Goal: Task Accomplishment & Management: Manage account settings

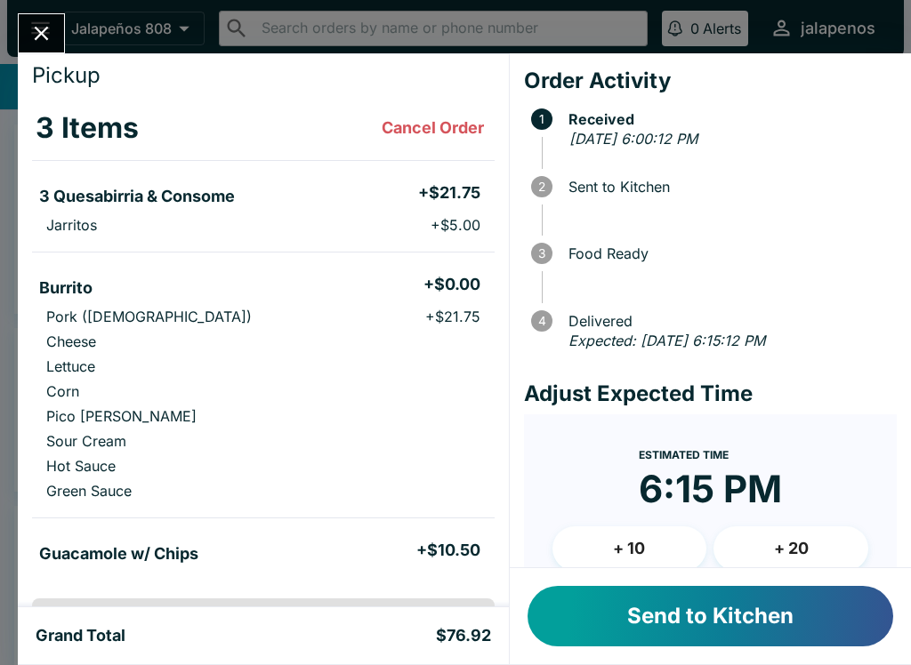
scroll to position [35, 0]
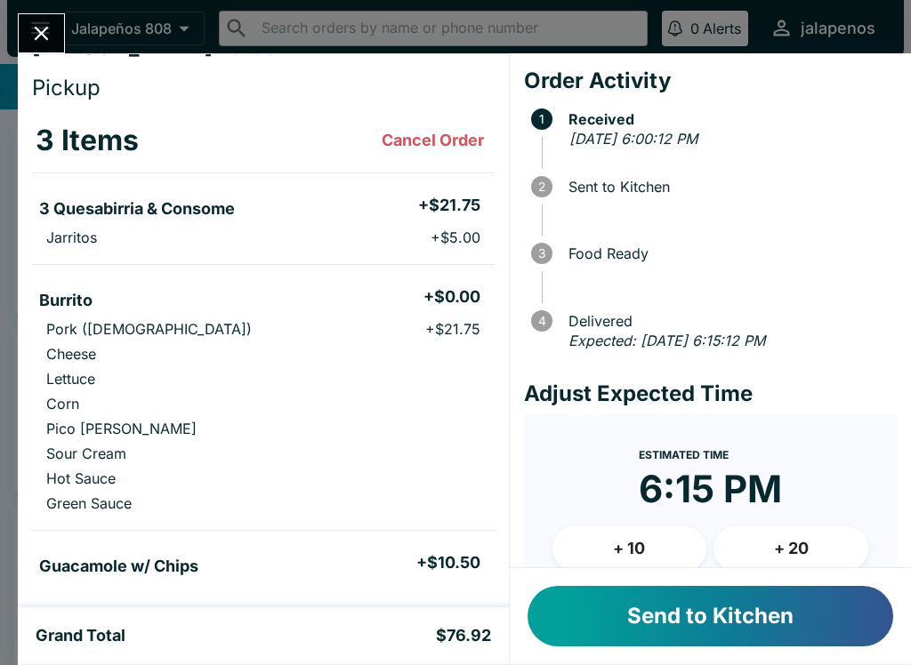
click at [810, 623] on button "Send to Kitchen" at bounding box center [710, 616] width 366 height 60
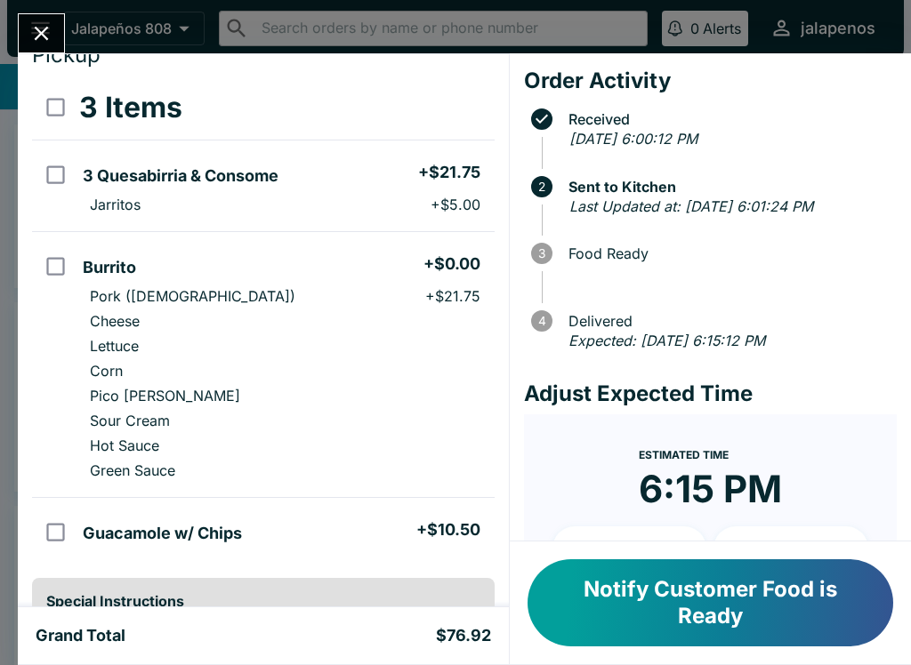
scroll to position [21, 0]
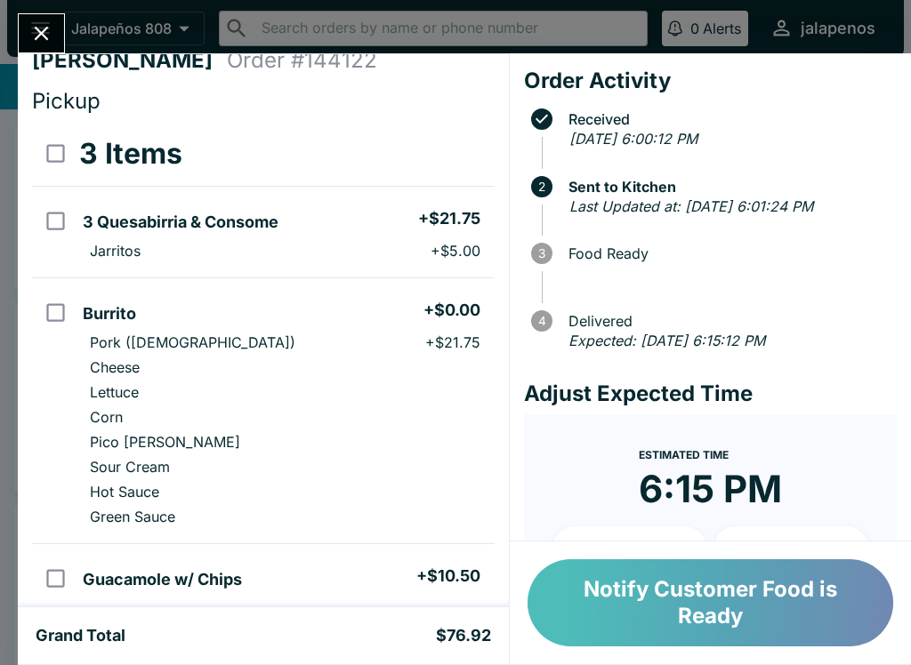
click at [708, 606] on button "Notify Customer Food is Ready" at bounding box center [710, 602] width 366 height 87
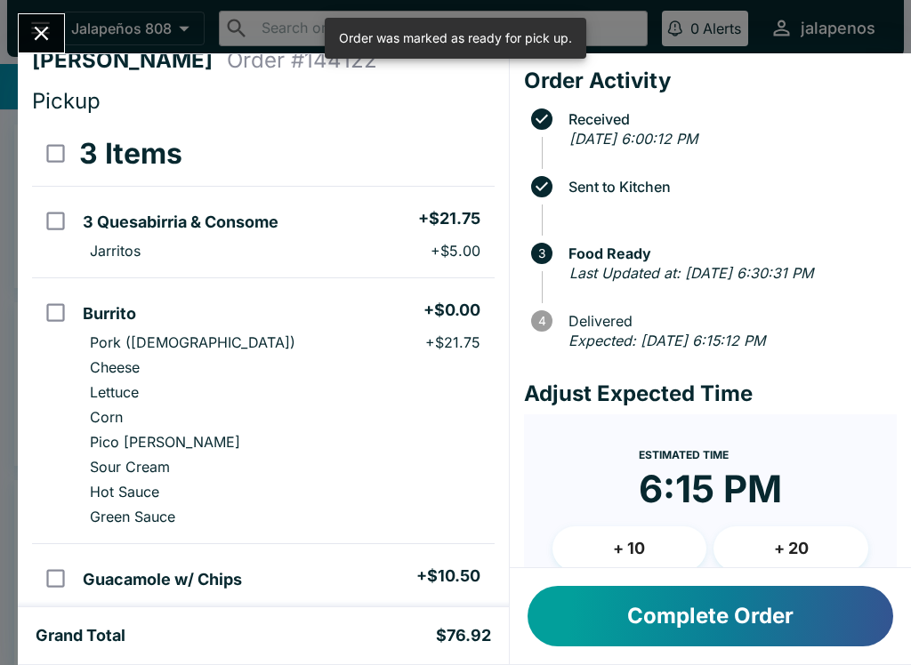
click at [631, 619] on button "Complete Order" at bounding box center [710, 616] width 366 height 60
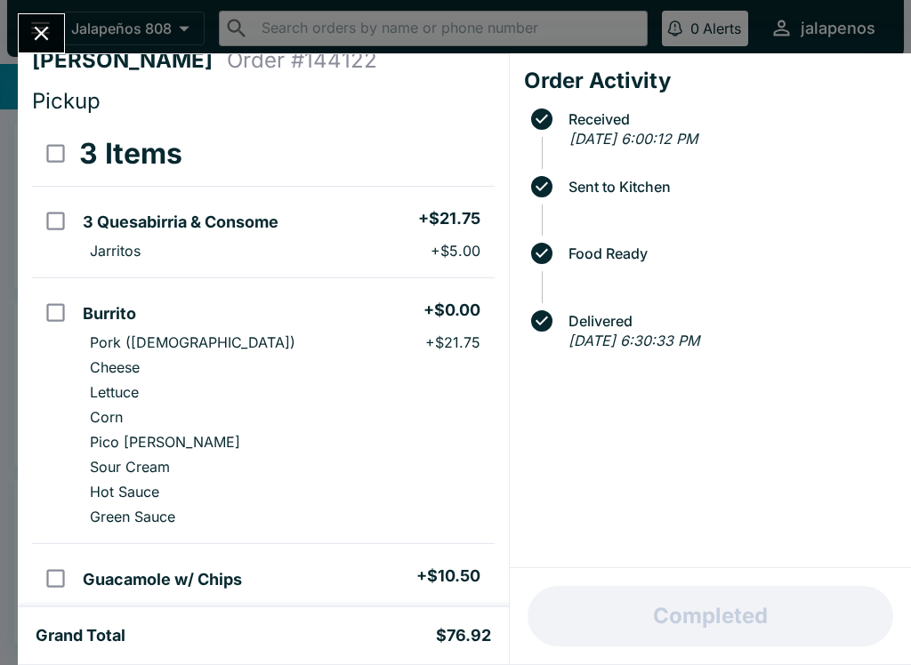
click at [31, 115] on div "[PERSON_NAME] Order # 144122 Pickup 3 Items 3 Quesabirria & Consome + $21.75 Ja…" at bounding box center [263, 330] width 491 height 554
click at [53, 139] on input "select all" at bounding box center [56, 153] width 40 height 40
checkbox input "true"
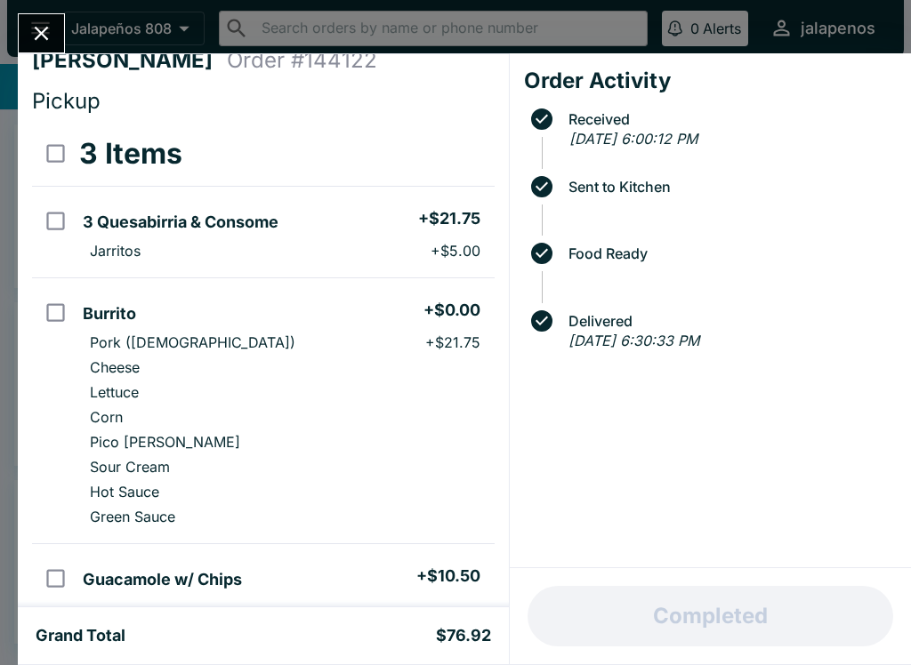
checkbox input "true"
click at [749, 534] on div "Order Activity Received [DATE] 6:00:12 PM Sent to Kitchen Food Ready Delivered …" at bounding box center [710, 310] width 401 height 515
click at [50, 31] on icon "Close" at bounding box center [41, 33] width 24 height 24
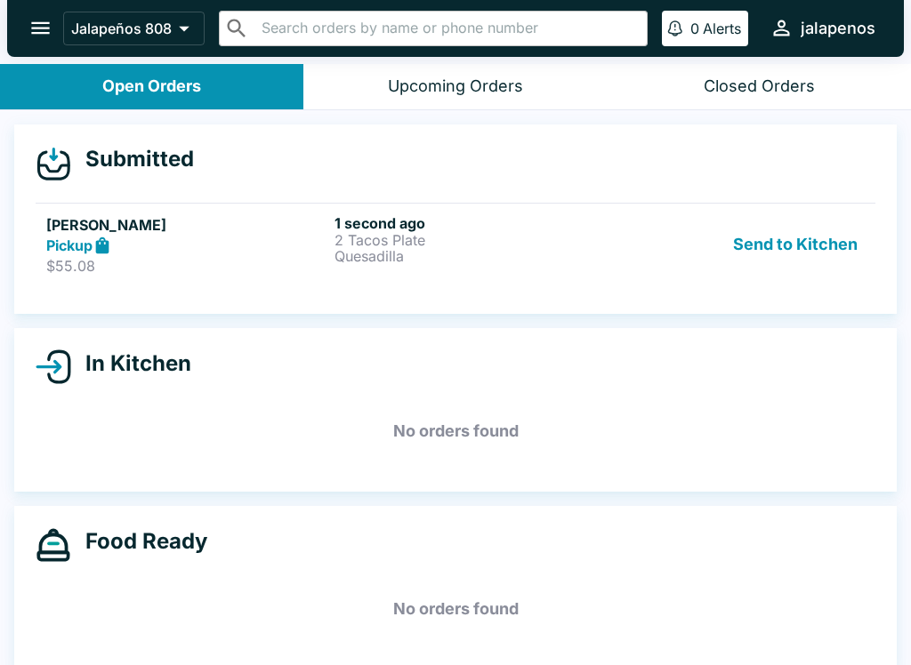
click at [332, 178] on div "Submitted" at bounding box center [456, 164] width 840 height 36
click at [314, 248] on div "Pickup" at bounding box center [186, 246] width 281 height 20
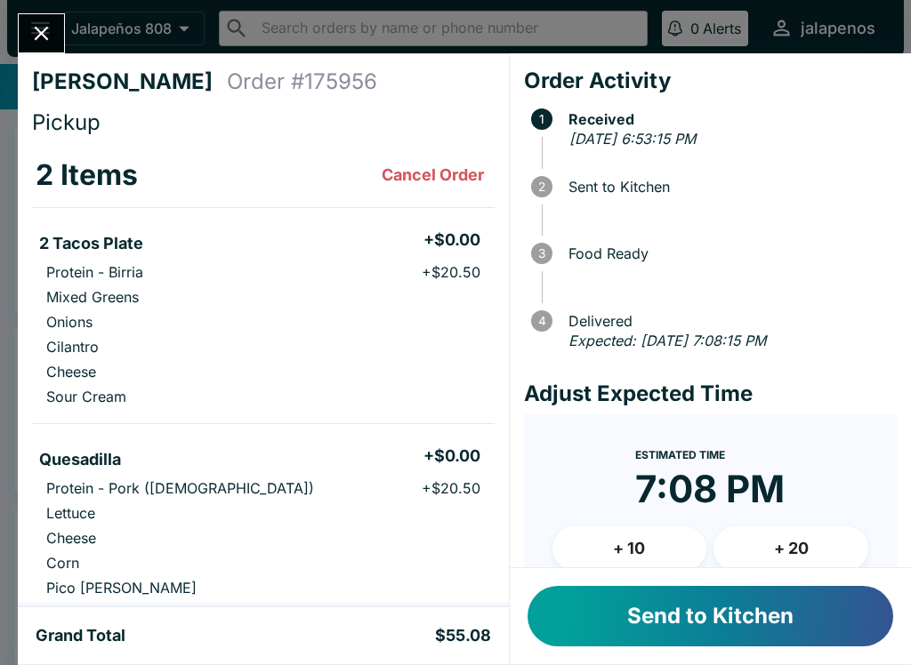
click at [45, 18] on button "Close" at bounding box center [41, 33] width 45 height 38
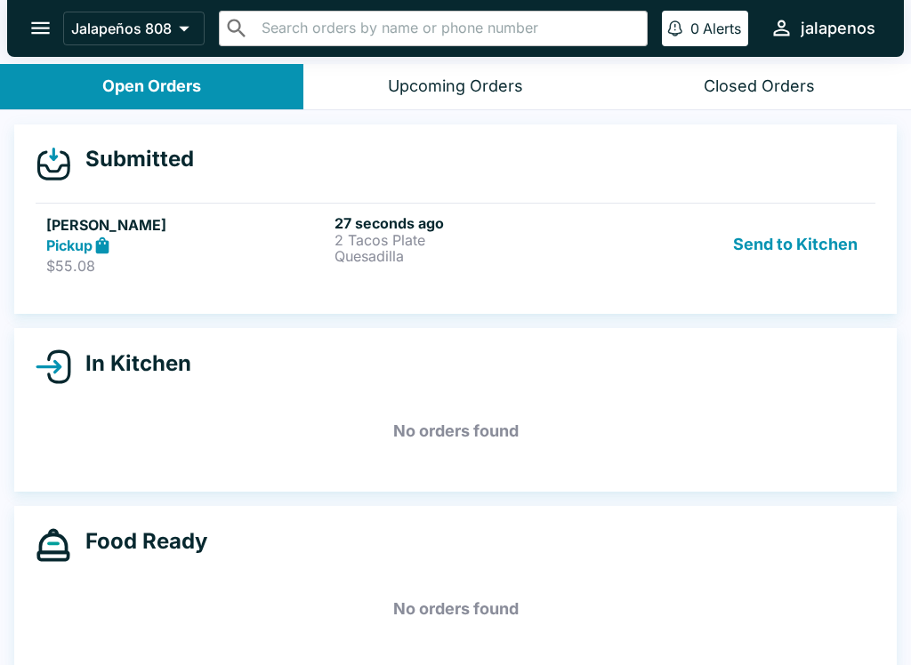
click at [488, 251] on p "Quesadilla" at bounding box center [474, 256] width 281 height 16
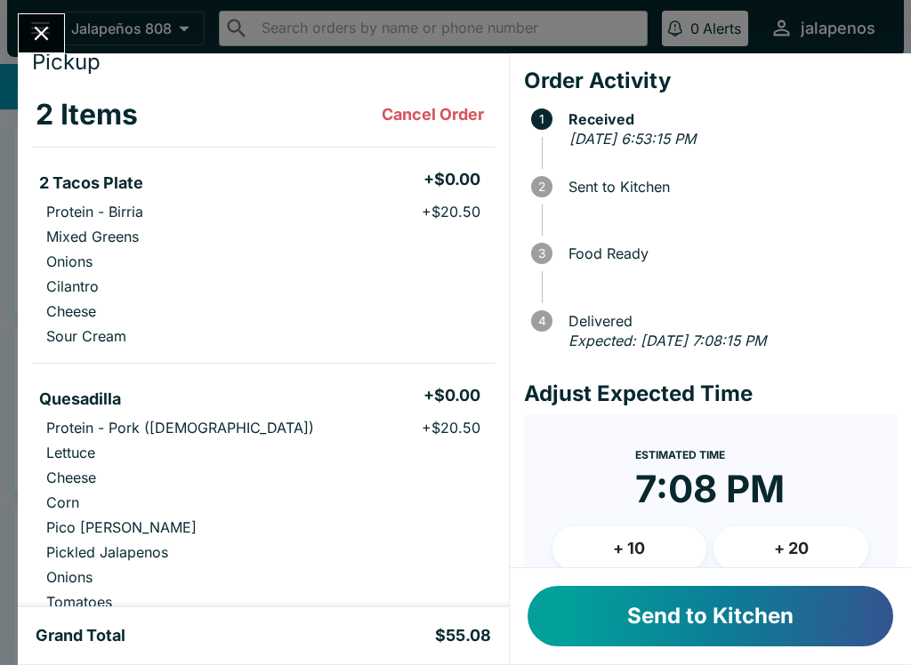
scroll to position [60, 0]
click at [807, 615] on button "Send to Kitchen" at bounding box center [710, 616] width 366 height 60
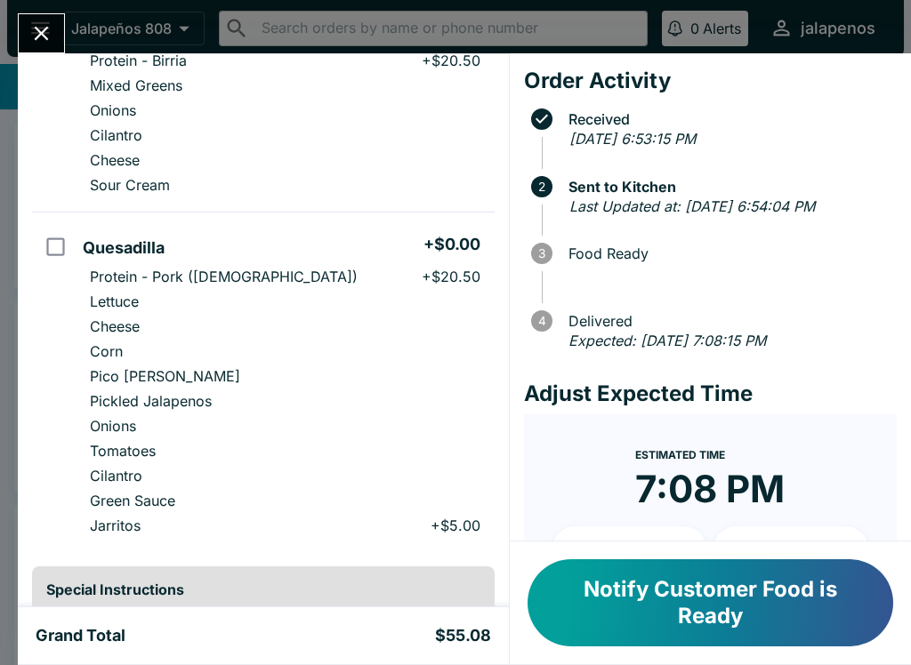
scroll to position [211, 0]
click at [808, 601] on button "Notify Customer Food is Ready" at bounding box center [710, 602] width 366 height 87
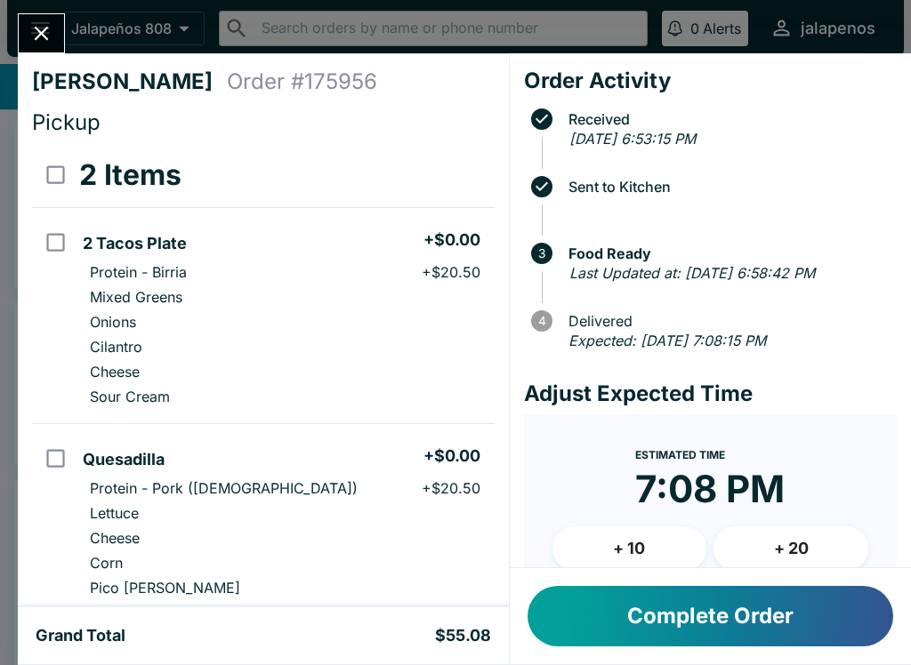
scroll to position [0, 0]
click at [109, 639] on h5 "Grand Total" at bounding box center [81, 635] width 90 height 21
click at [712, 618] on button "Complete Order" at bounding box center [710, 616] width 366 height 60
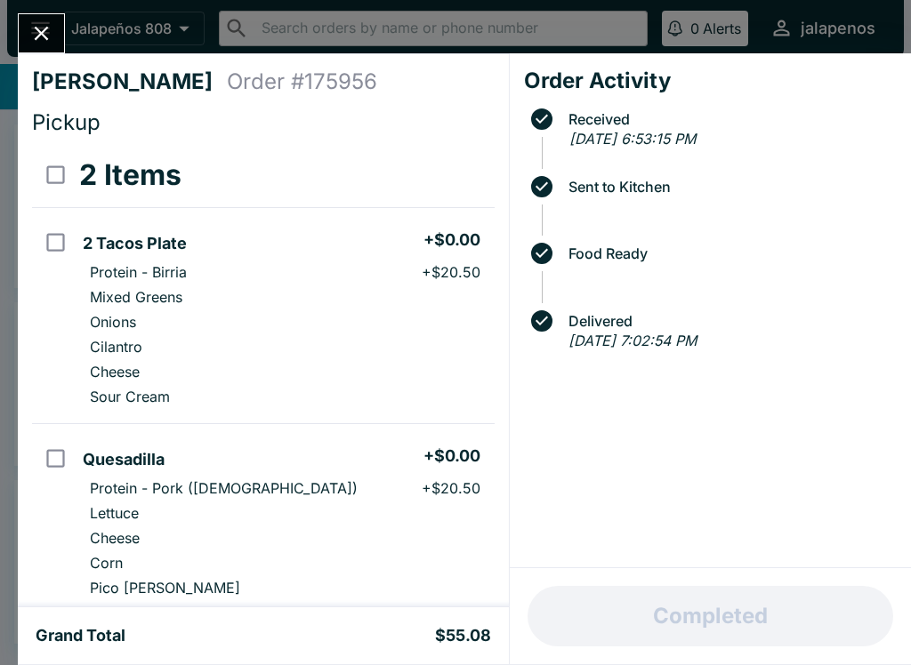
click at [665, 562] on div "Order Activity Received [DATE] 6:53:15 PM Sent to Kitchen Food Ready Delivered …" at bounding box center [710, 310] width 401 height 515
click at [38, 34] on icon "Close" at bounding box center [41, 33] width 24 height 24
